Goal: Transaction & Acquisition: Download file/media

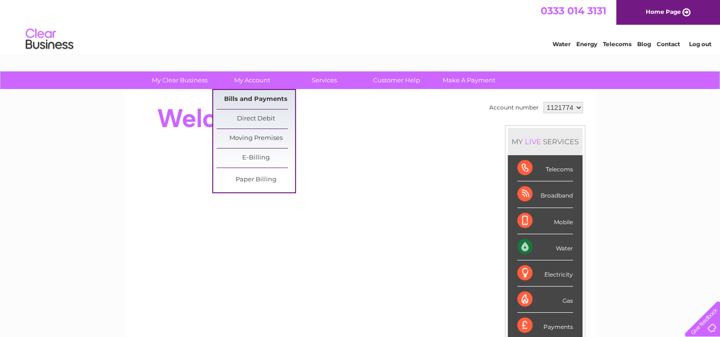
click at [253, 96] on link "Bills and Payments" at bounding box center [255, 99] width 78 height 19
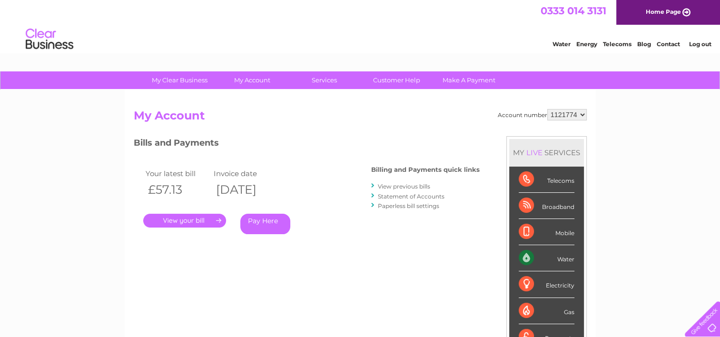
click at [208, 223] on link "." at bounding box center [184, 221] width 83 height 14
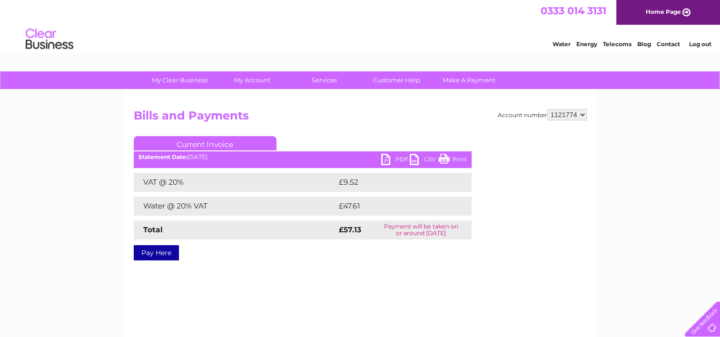
click at [398, 160] on link "PDF" at bounding box center [395, 161] width 29 height 14
click at [581, 118] on select "1121774" at bounding box center [566, 114] width 39 height 11
click at [576, 115] on select "1121774" at bounding box center [566, 114] width 39 height 11
click at [698, 47] on link "Log out" at bounding box center [699, 43] width 22 height 7
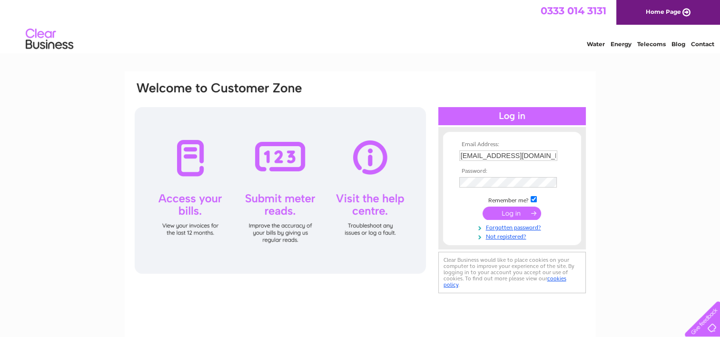
click at [518, 156] on input "[EMAIL_ADDRESS][DOMAIN_NAME]" at bounding box center [508, 155] width 98 height 10
type input "[PERSON_NAME][EMAIL_ADDRESS][DOMAIN_NAME]"
click at [510, 211] on input "submit" at bounding box center [511, 212] width 59 height 13
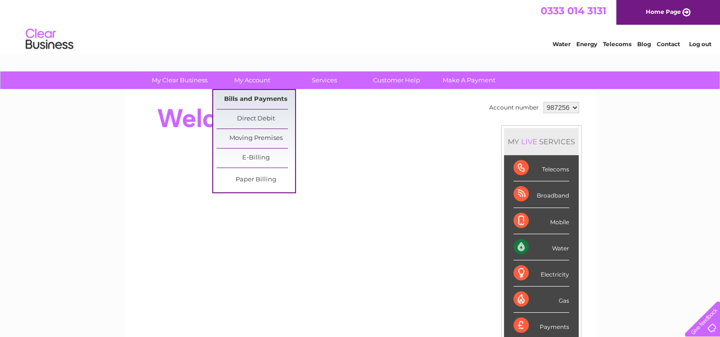
click at [259, 99] on link "Bills and Payments" at bounding box center [255, 99] width 78 height 19
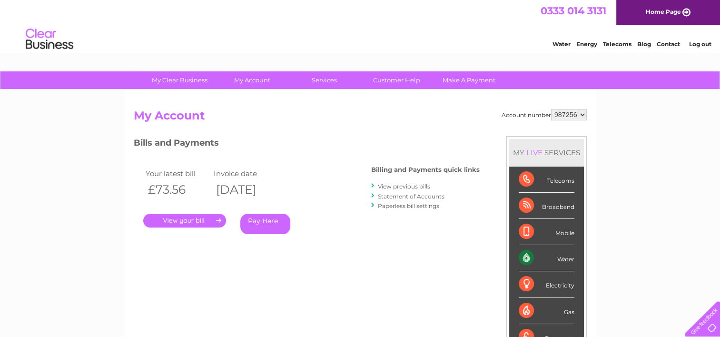
click at [210, 217] on link "." at bounding box center [184, 221] width 83 height 14
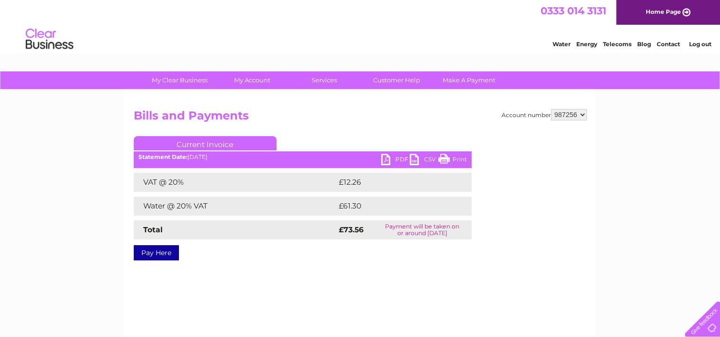
click at [394, 160] on link "PDF" at bounding box center [395, 161] width 29 height 14
click at [562, 110] on select "987256 997624" at bounding box center [569, 114] width 36 height 11
select select "997624"
click at [551, 109] on select "987256 997624" at bounding box center [569, 114] width 36 height 11
click at [397, 163] on link "PDF" at bounding box center [395, 161] width 29 height 14
